Goal: Information Seeking & Learning: Learn about a topic

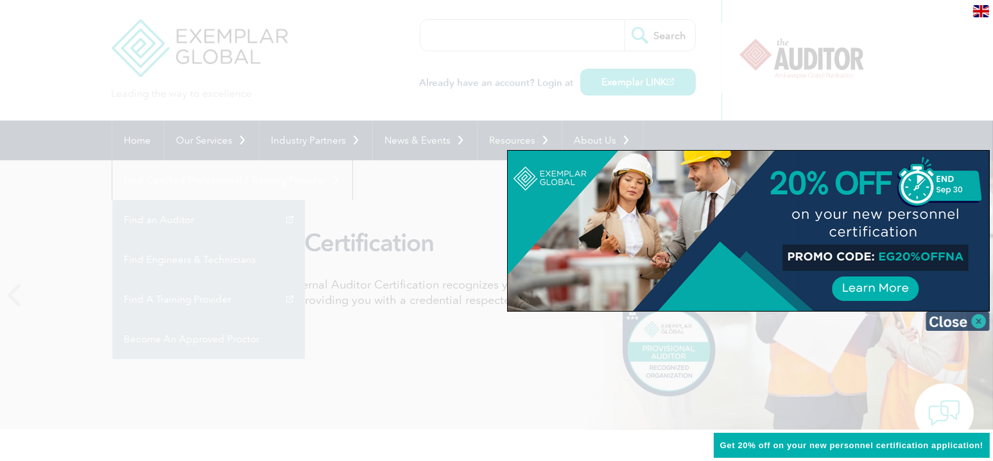
click at [980, 318] on img at bounding box center [957, 321] width 64 height 19
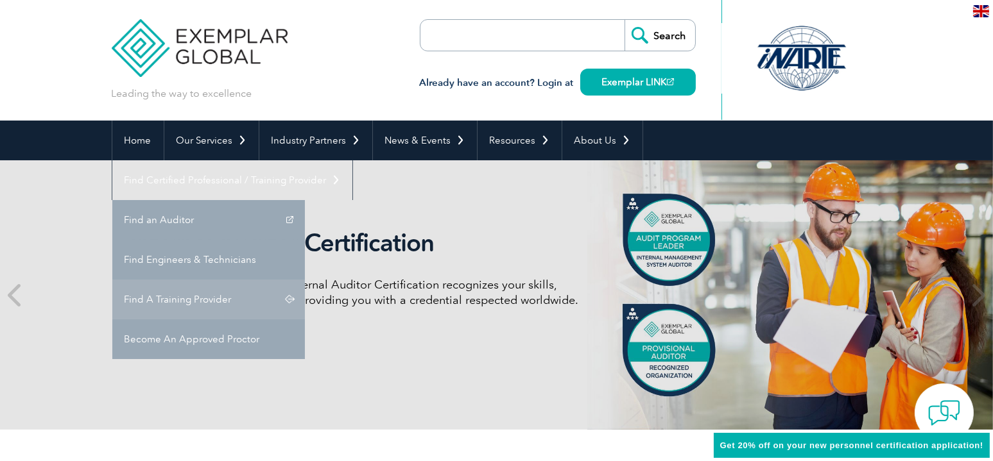
click at [305, 280] on link "Find A Training Provider" at bounding box center [208, 300] width 192 height 40
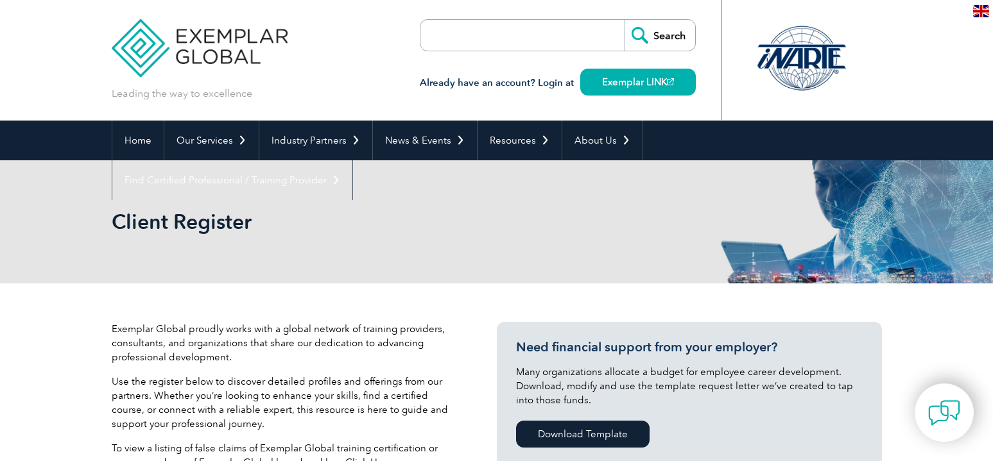
click at [809, 260] on div "Client Register" at bounding box center [497, 221] width 770 height 123
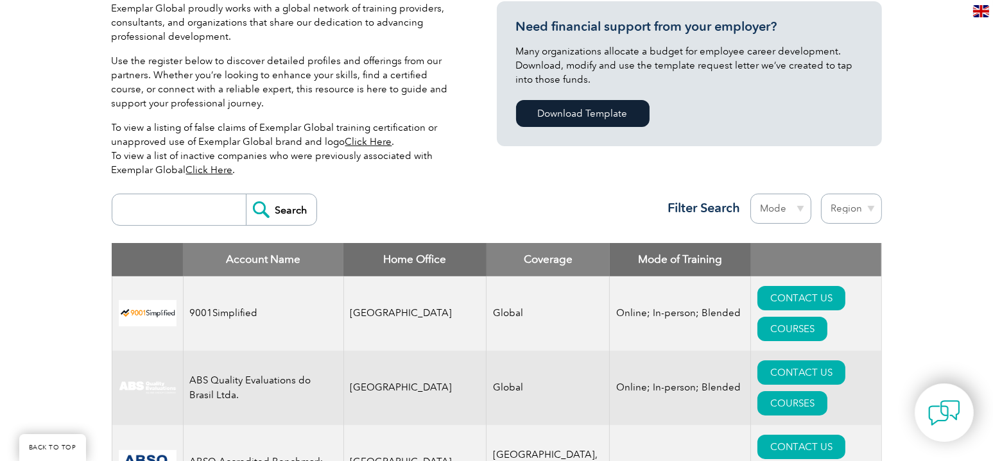
click at [217, 214] on input "search" at bounding box center [182, 209] width 127 height 31
type input "punyam academy"
click at [277, 209] on input "Search" at bounding box center [281, 209] width 71 height 31
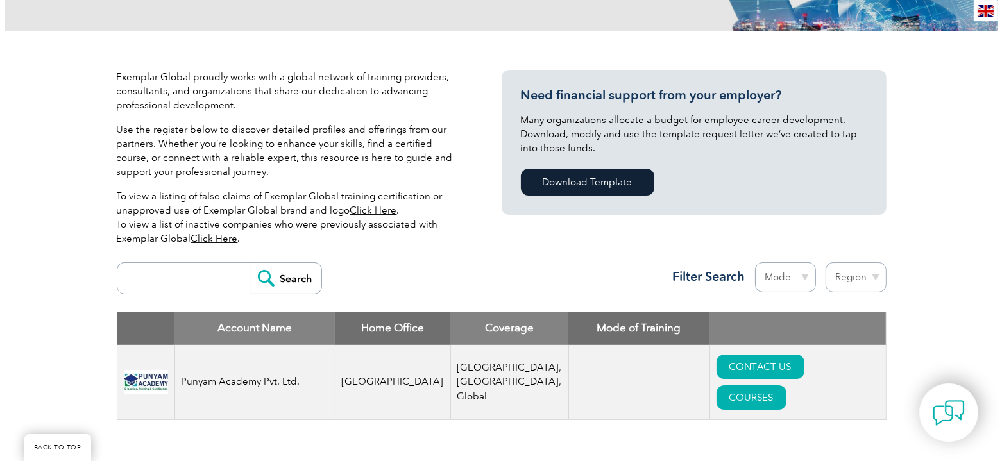
scroll to position [257, 0]
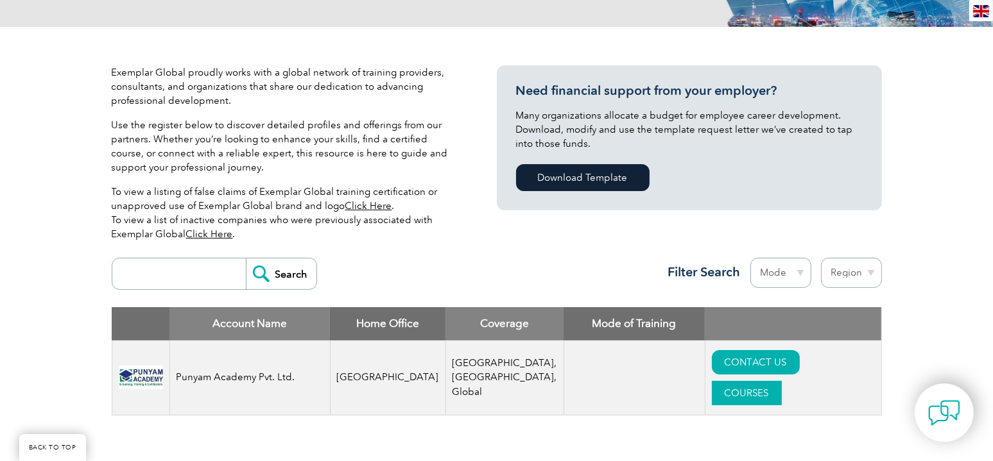
click at [781, 381] on link "COURSES" at bounding box center [747, 393] width 70 height 24
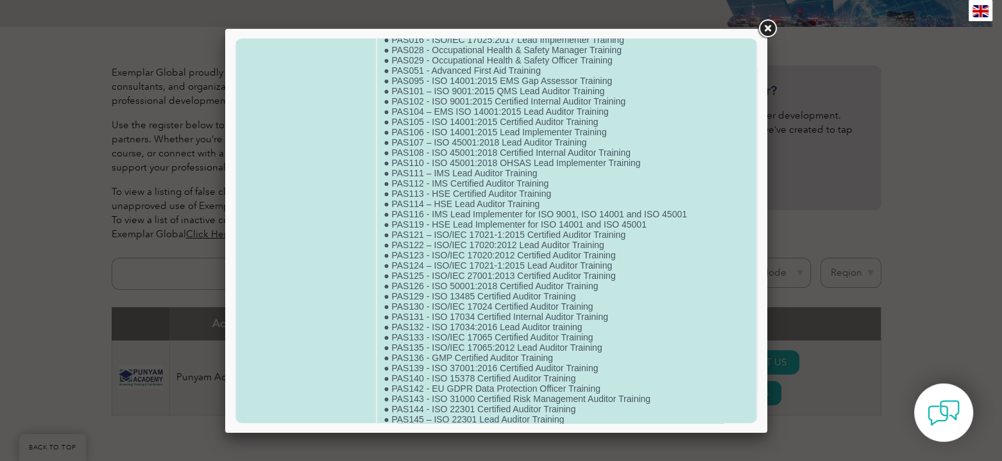
scroll to position [321, 0]
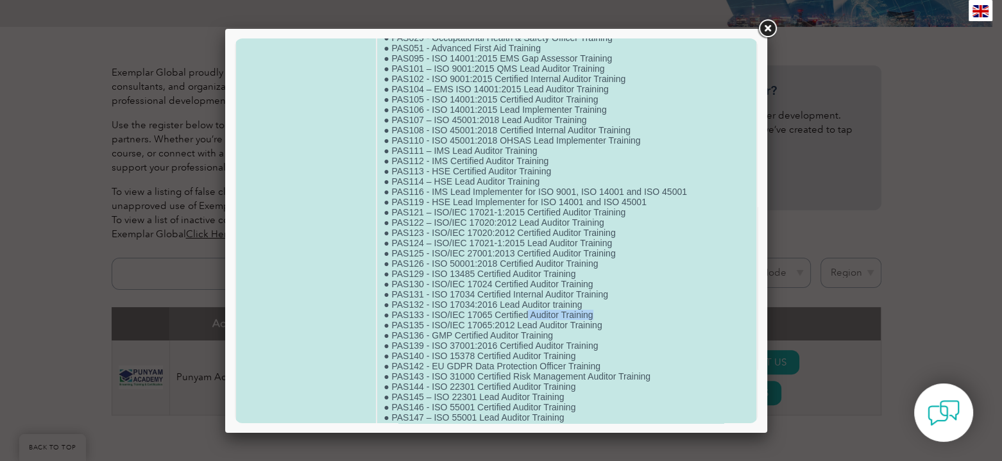
drag, startPoint x: 599, startPoint y: 351, endPoint x: 524, endPoint y: 354, distance: 75.1
drag, startPoint x: 597, startPoint y: 354, endPoint x: 387, endPoint y: 350, distance: 209.8
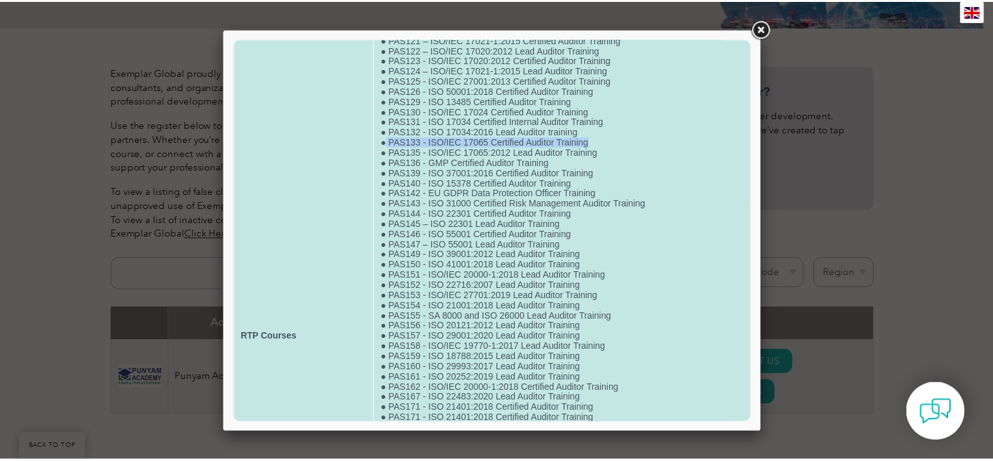
scroll to position [513, 0]
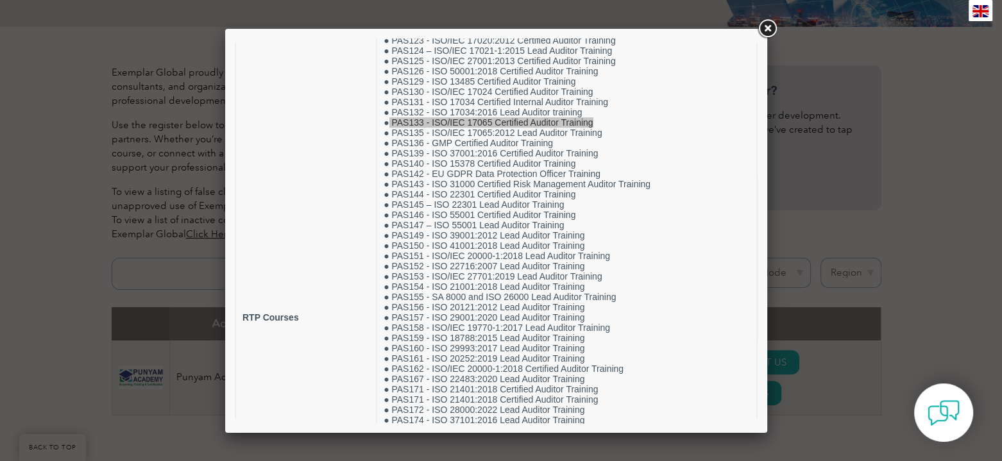
click at [772, 27] on link at bounding box center [767, 28] width 23 height 23
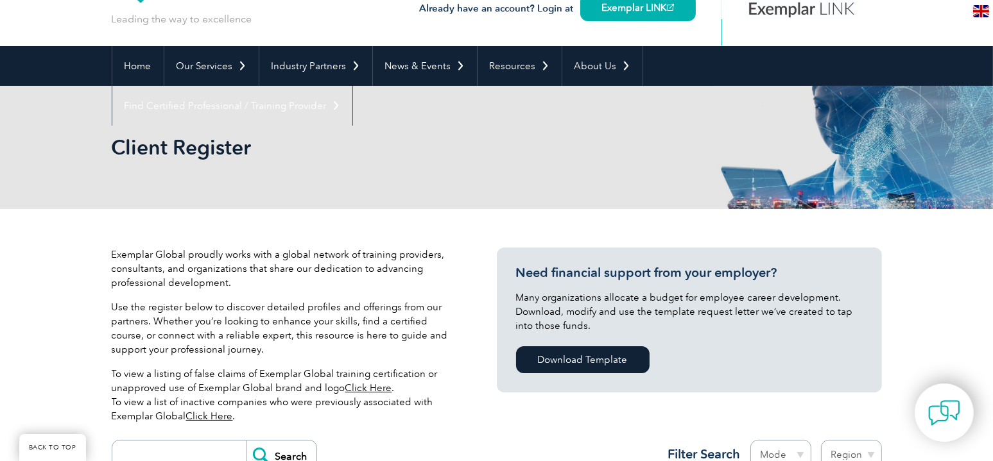
scroll to position [0, 0]
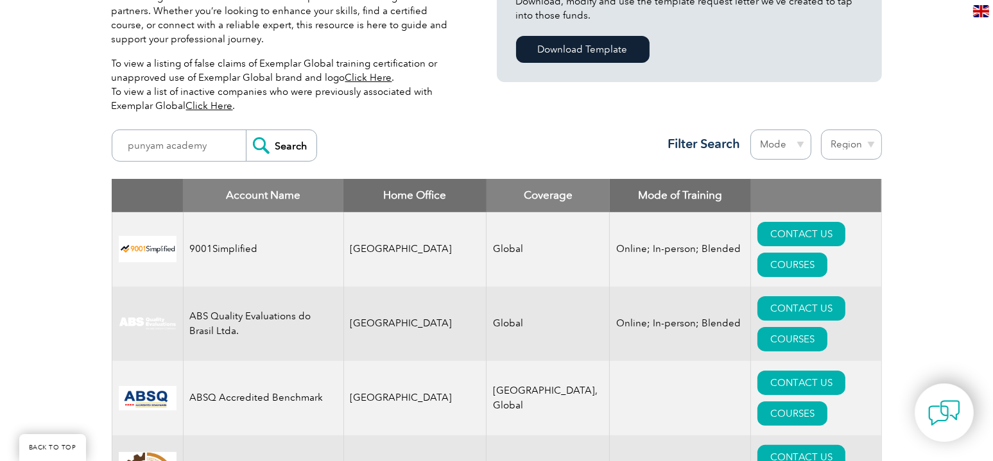
scroll to position [385, 0]
click at [867, 142] on select "Region Australia Bahrain Bangladesh Brazil Canada Colombia Dominican Republic E…" at bounding box center [851, 145] width 61 height 30
select select "[GEOGRAPHIC_DATA]"
click at [821, 130] on select "Region Australia Bahrain Bangladesh Brazil Canada Colombia Dominican Republic E…" at bounding box center [851, 145] width 61 height 30
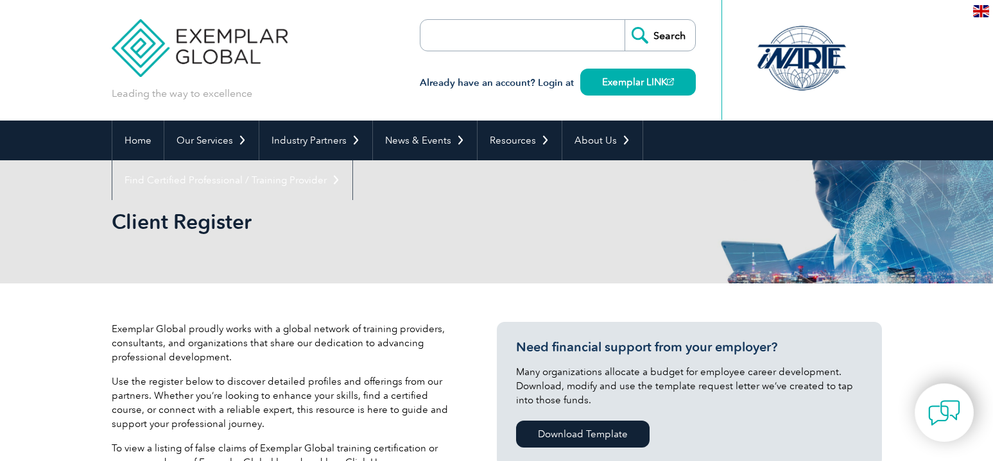
select select "[GEOGRAPHIC_DATA]"
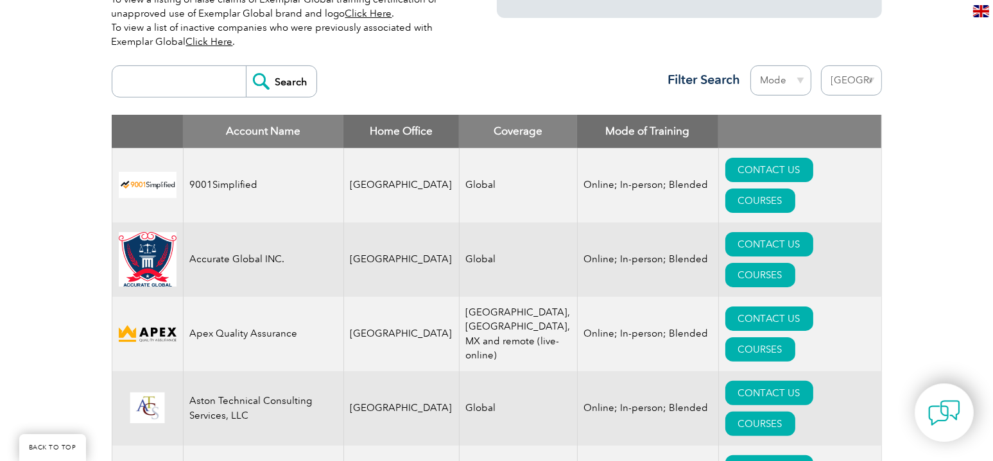
scroll to position [321, 0]
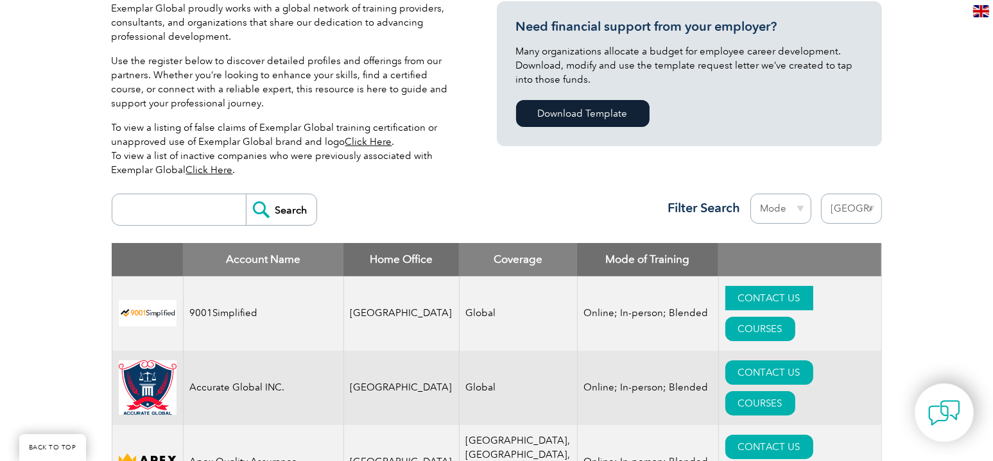
click at [726, 292] on link "CONTACT US" at bounding box center [769, 298] width 88 height 24
click at [795, 317] on link "COURSES" at bounding box center [760, 329] width 70 height 24
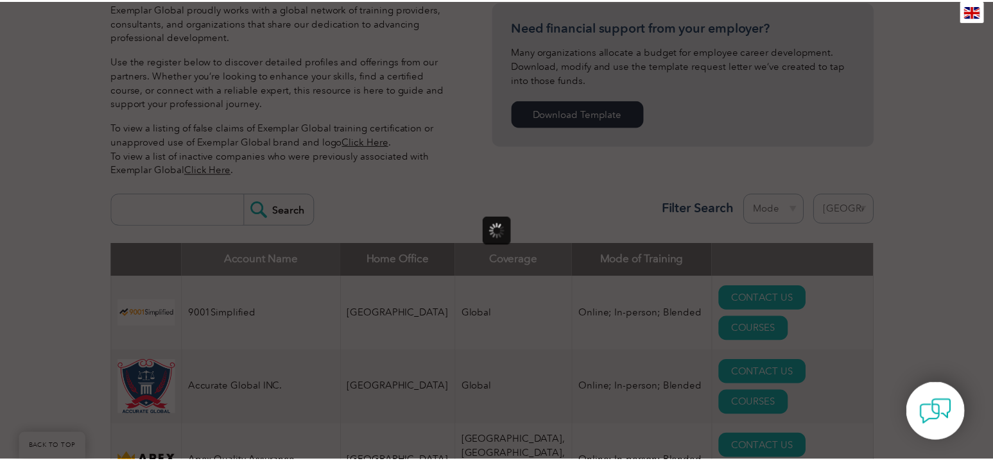
scroll to position [0, 0]
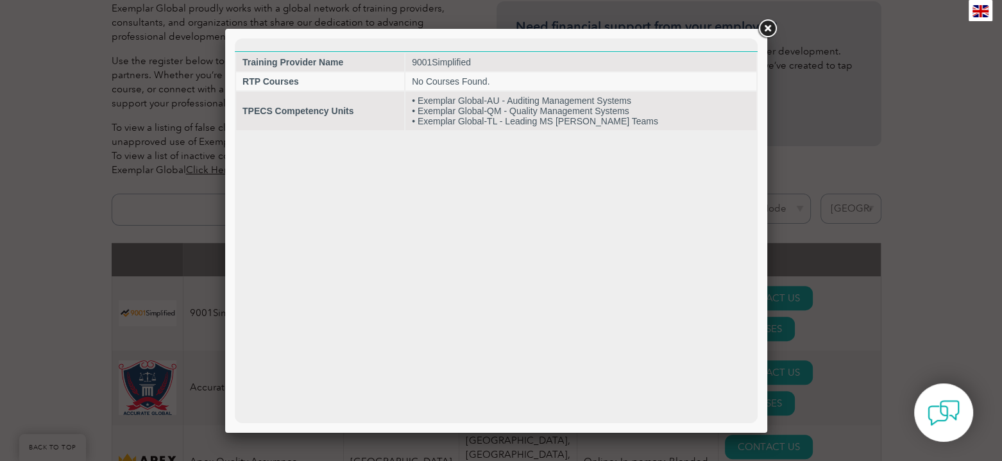
click at [768, 28] on link at bounding box center [767, 28] width 23 height 23
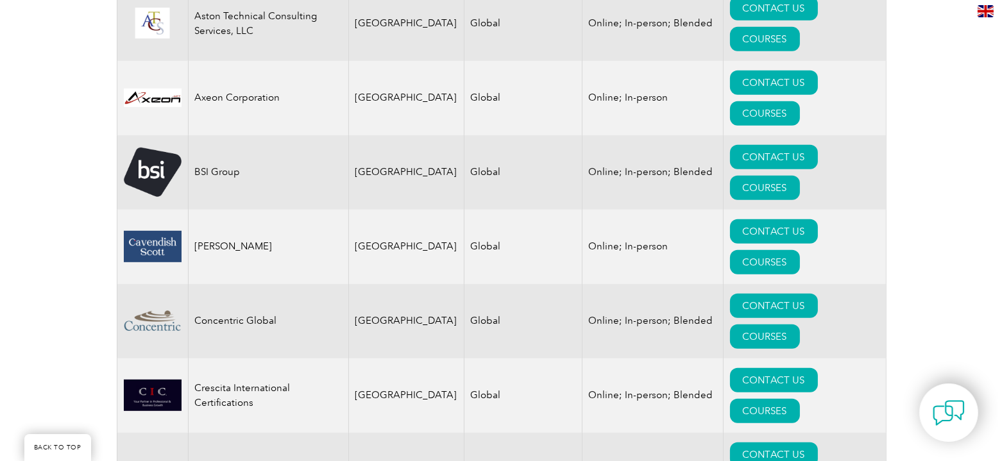
scroll to position [962, 0]
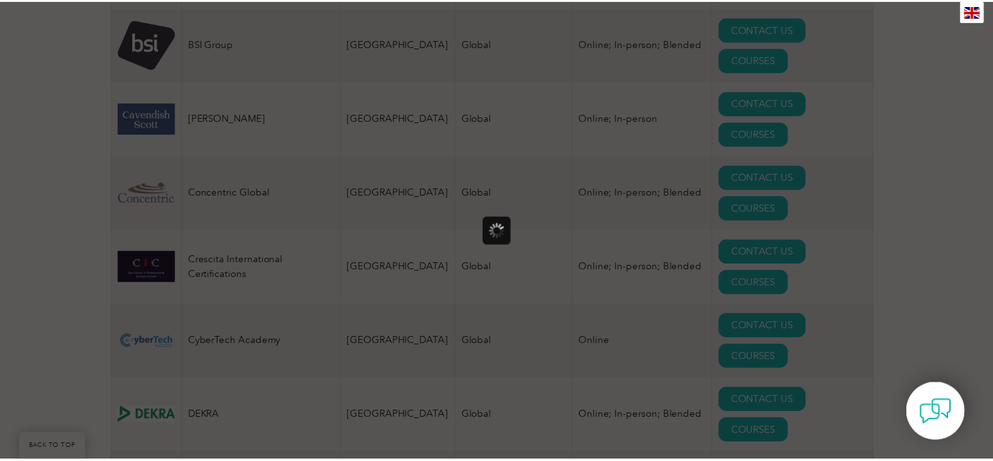
scroll to position [0, 0]
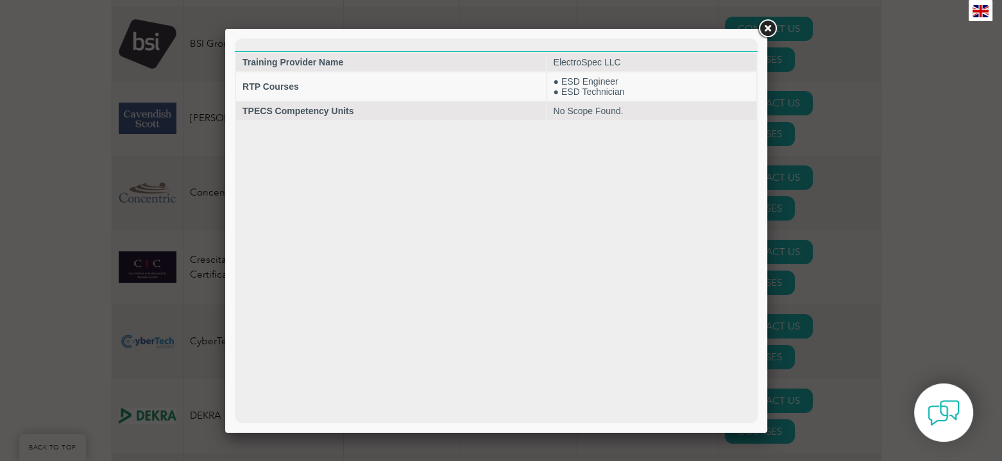
click at [770, 30] on link at bounding box center [767, 28] width 23 height 23
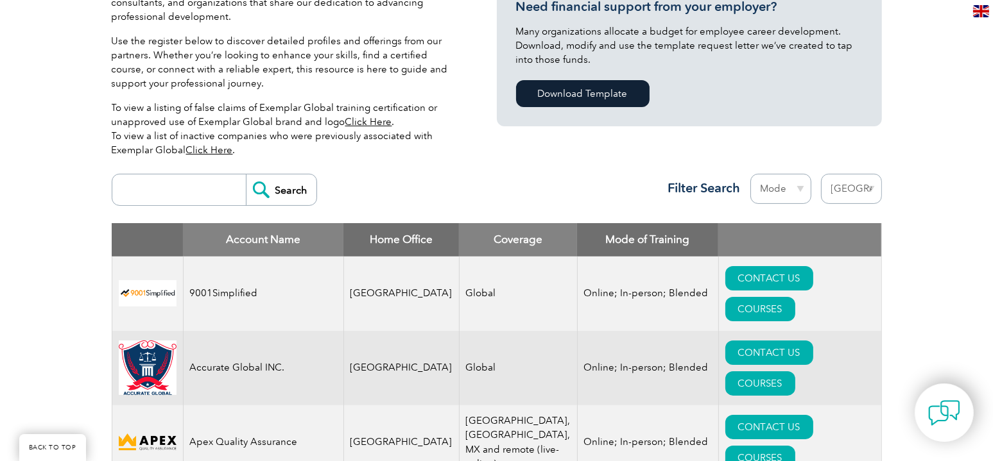
scroll to position [192, 0]
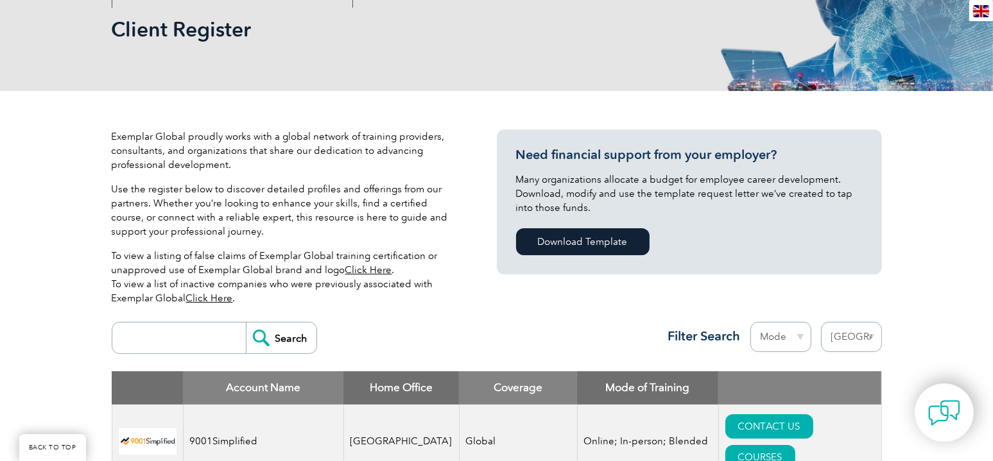
click at [170, 330] on input "search" at bounding box center [182, 338] width 127 height 31
type input "anab"
click at [246, 323] on input "Search" at bounding box center [281, 338] width 71 height 31
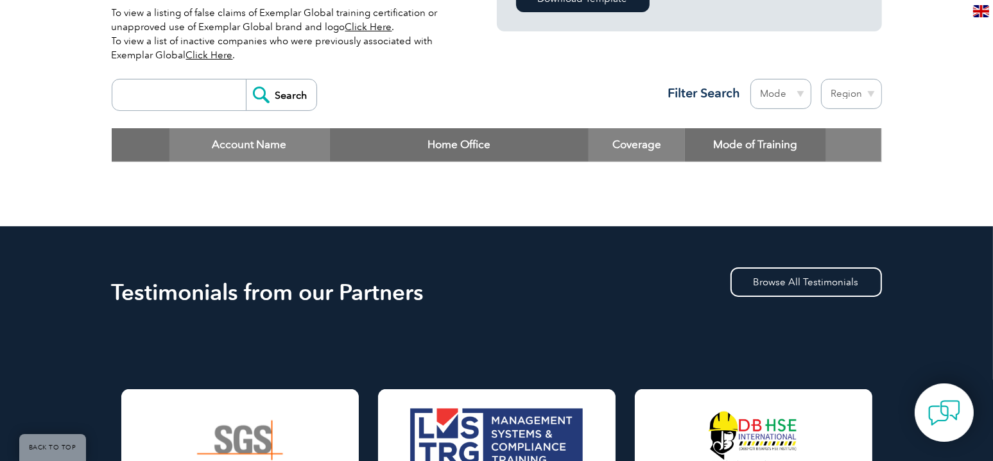
scroll to position [449, 0]
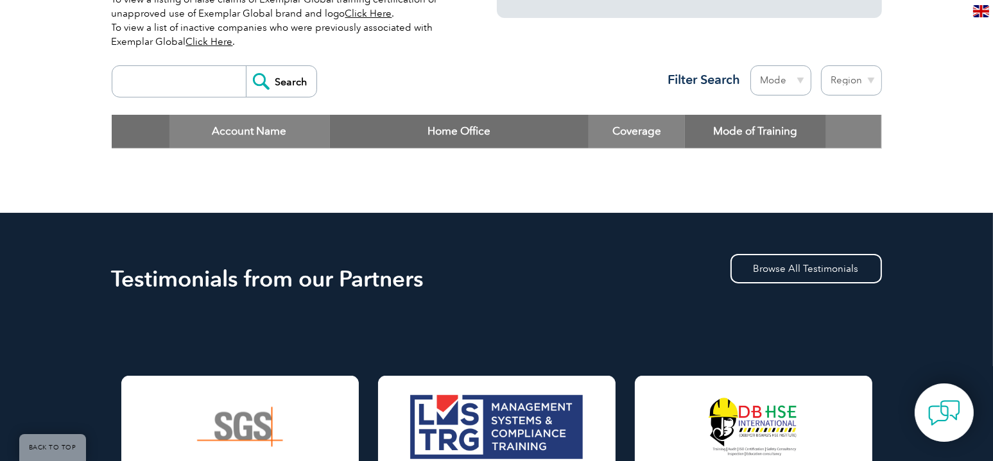
click at [157, 85] on input "search" at bounding box center [182, 81] width 127 height 31
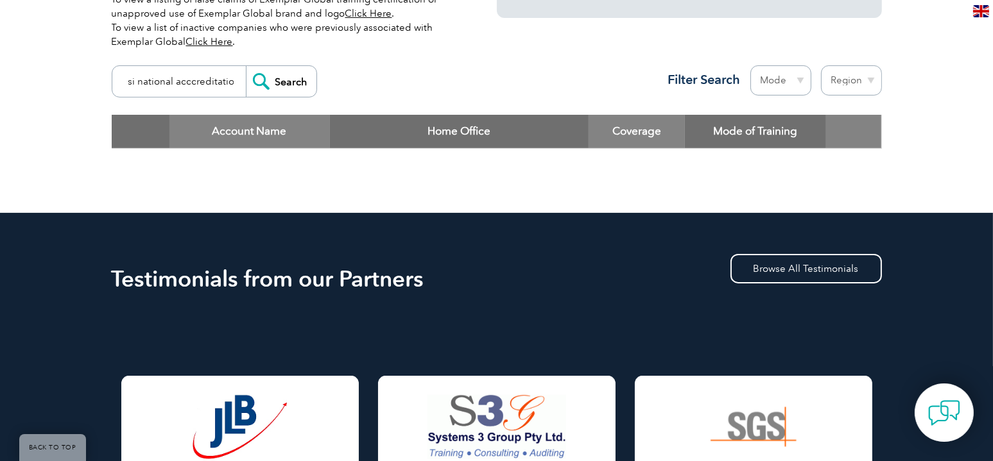
scroll to position [0, 22]
type input "ansi national acccreditation"
click at [246, 66] on input "Search" at bounding box center [281, 81] width 71 height 31
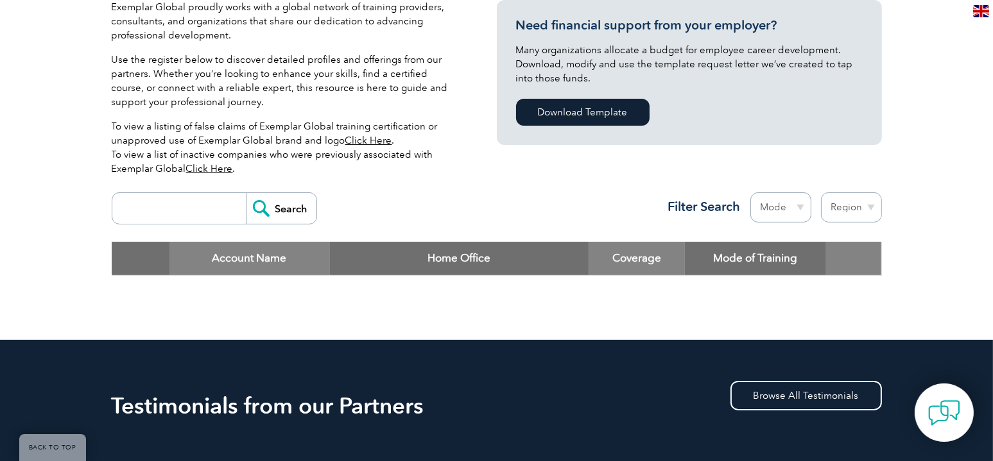
scroll to position [321, 0]
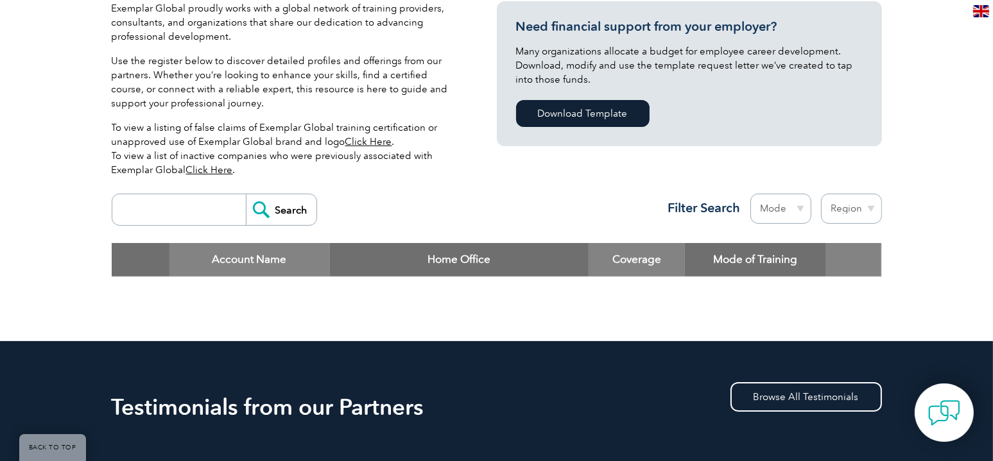
click at [201, 201] on input "search" at bounding box center [182, 209] width 127 height 31
type input "ansi national accreditation"
click at [246, 194] on input "Search" at bounding box center [281, 209] width 71 height 31
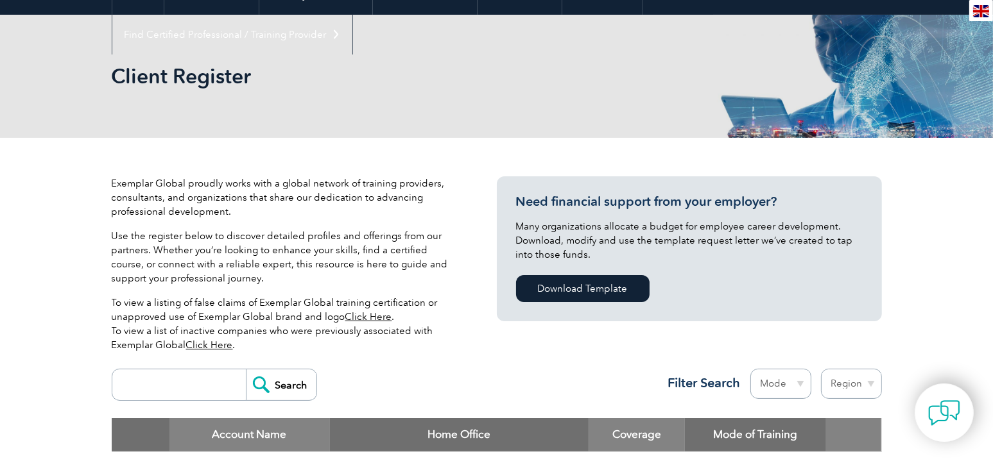
scroll to position [449, 0]
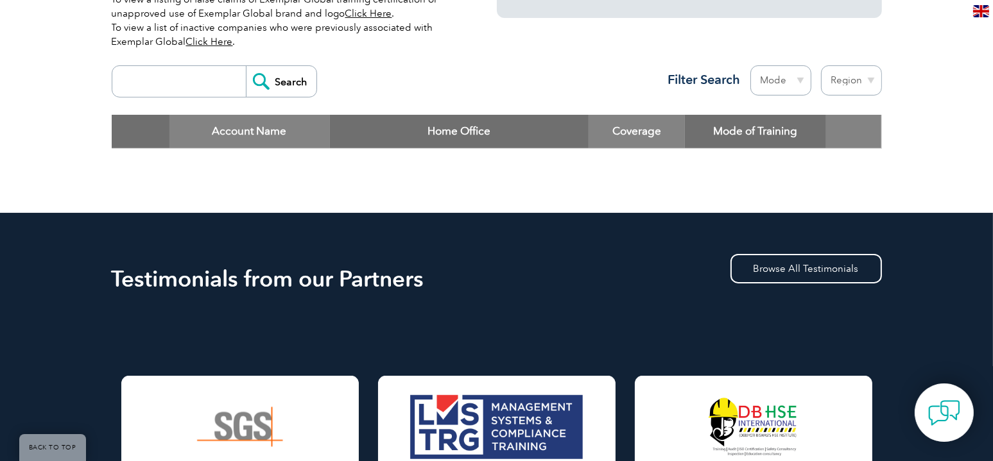
click at [164, 81] on input "search" at bounding box center [182, 81] width 127 height 31
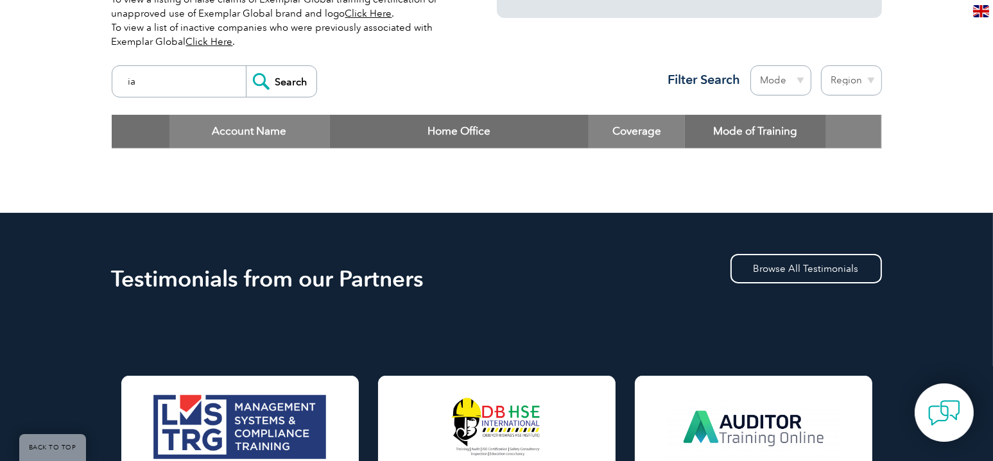
type input "i"
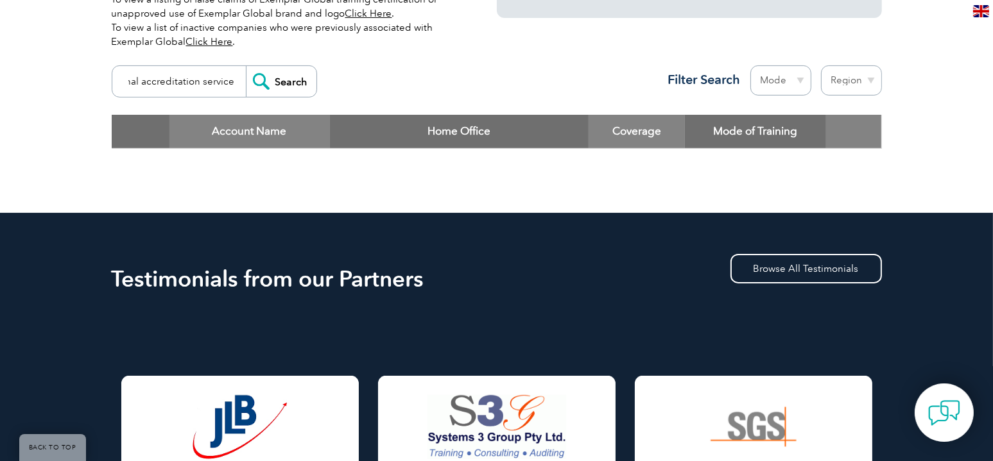
scroll to position [0, 51]
type input "international accreditation service"
click at [246, 66] on input "Search" at bounding box center [281, 81] width 71 height 31
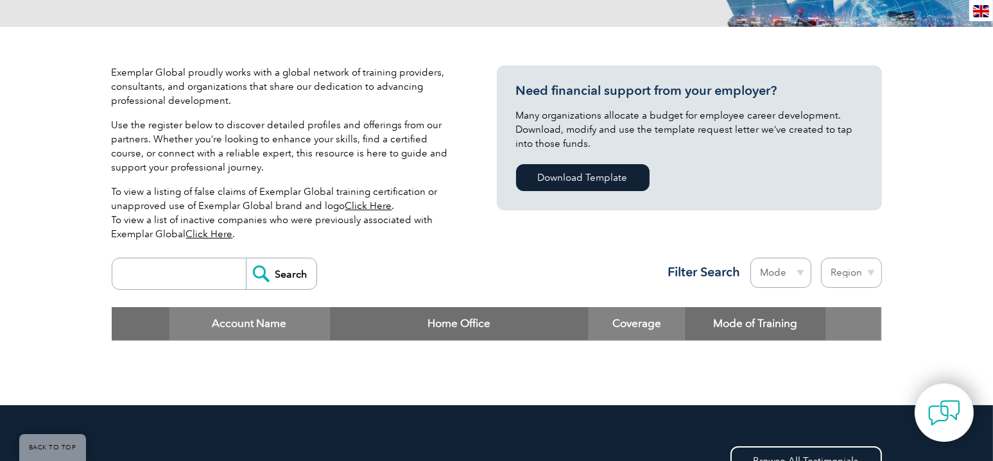
scroll to position [321, 0]
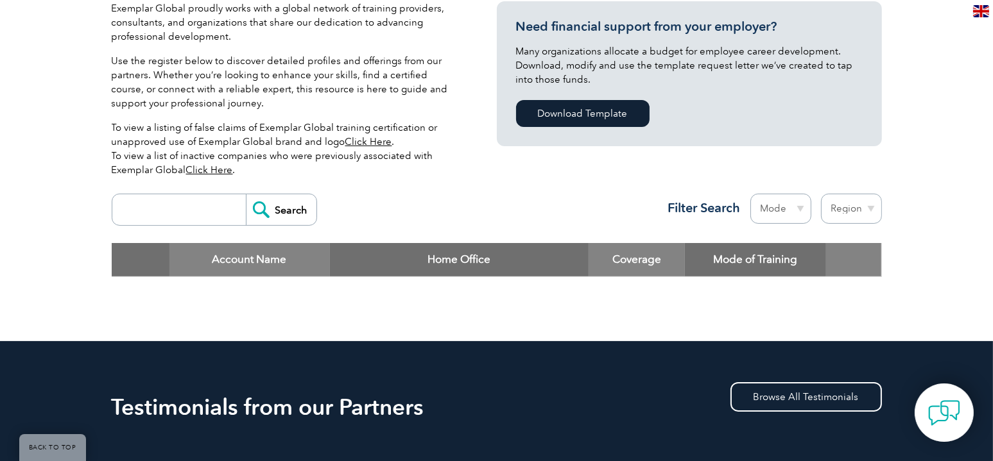
drag, startPoint x: 181, startPoint y: 208, endPoint x: 180, endPoint y: 199, distance: 9.0
click at [181, 208] on input "search" at bounding box center [182, 209] width 127 height 31
type input "udemy"
click at [246, 194] on input "Search" at bounding box center [281, 209] width 71 height 31
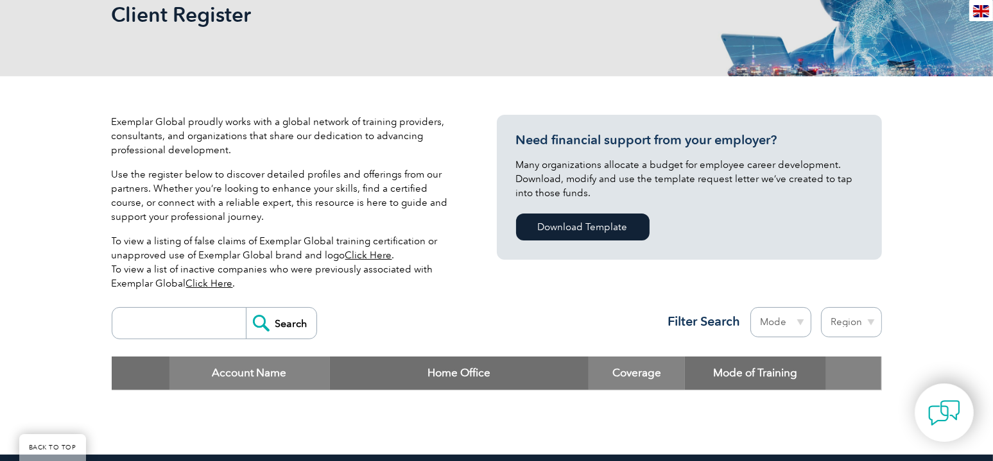
scroll to position [449, 0]
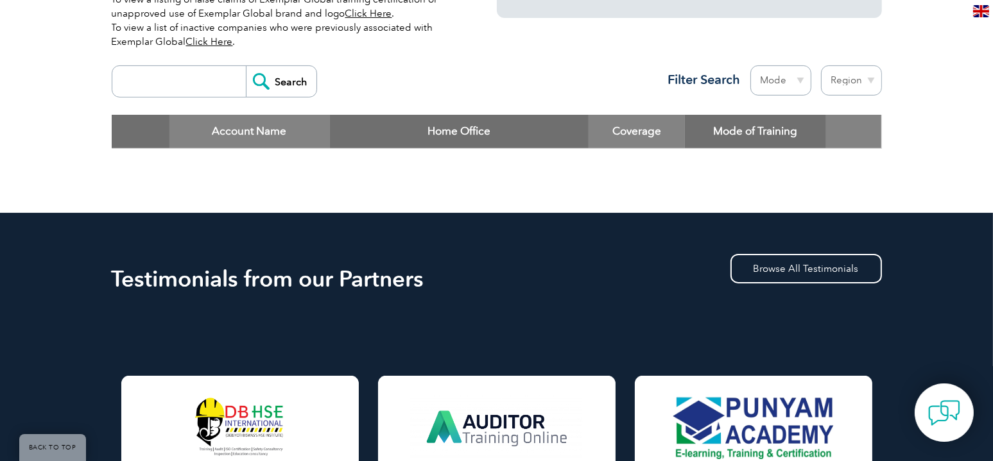
click at [196, 91] on input "search" at bounding box center [182, 81] width 127 height 31
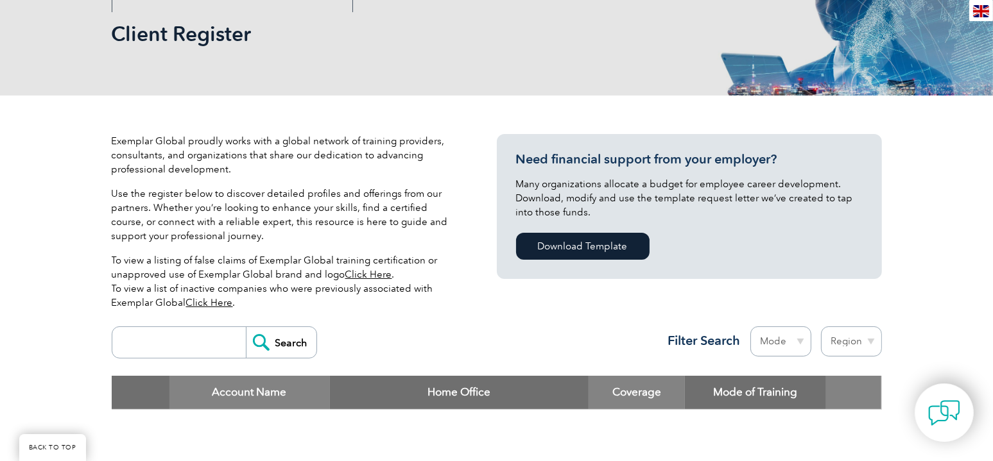
scroll to position [0, 0]
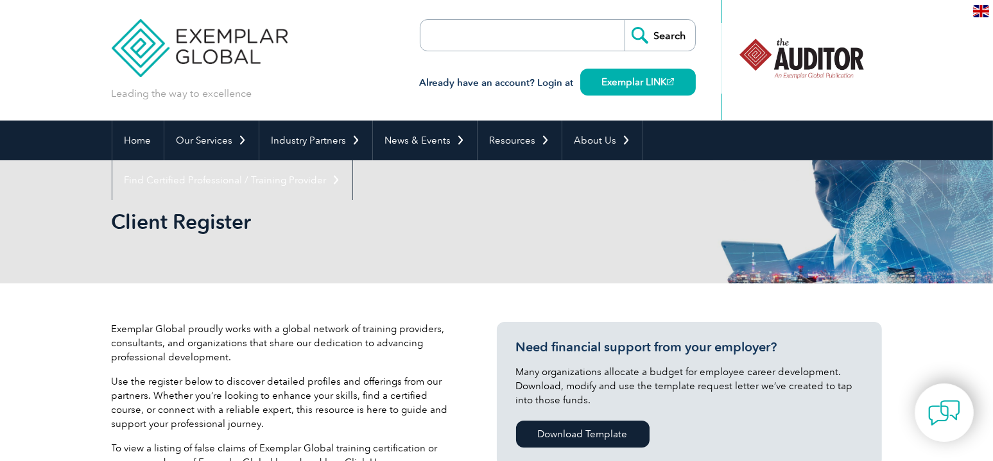
click at [526, 45] on input "search" at bounding box center [494, 35] width 135 height 31
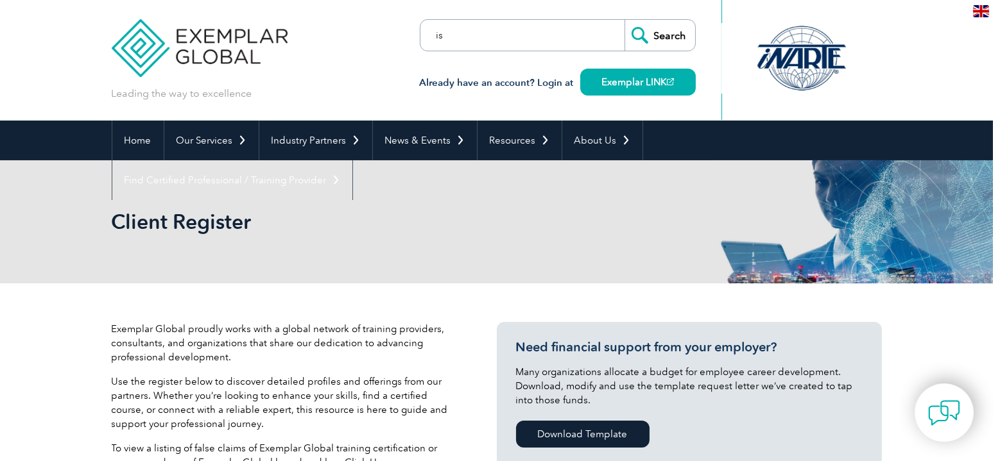
type input "i"
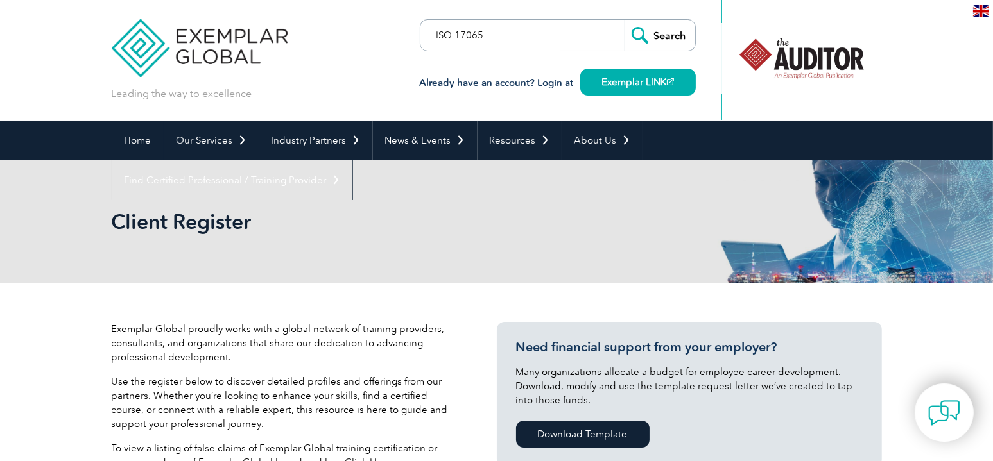
type input "ISO 17065"
click at [624, 20] on input "Search" at bounding box center [659, 35] width 71 height 31
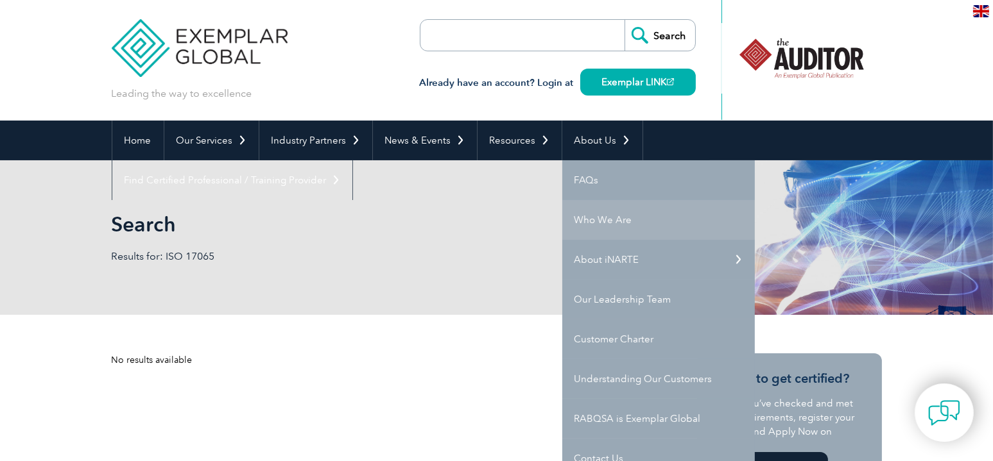
click at [607, 221] on link "Who We Are" at bounding box center [658, 220] width 192 height 40
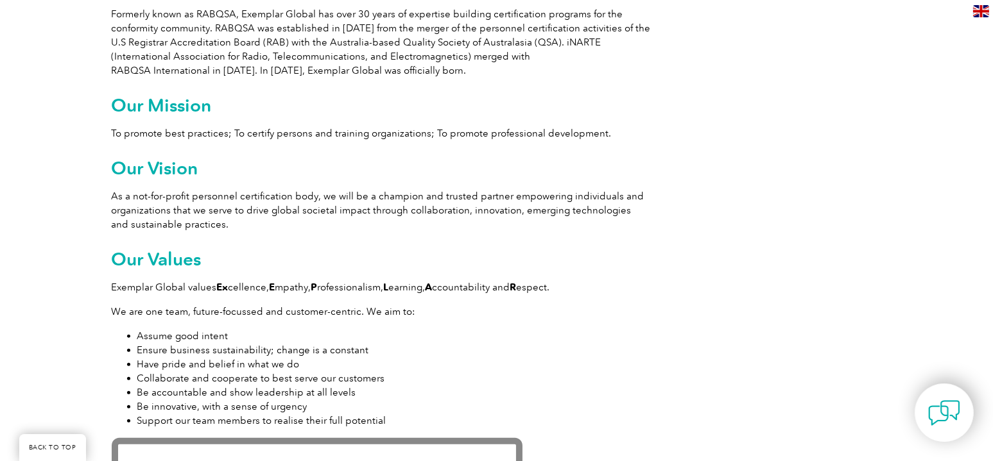
scroll to position [962, 0]
